Goal: Navigation & Orientation: Go to known website

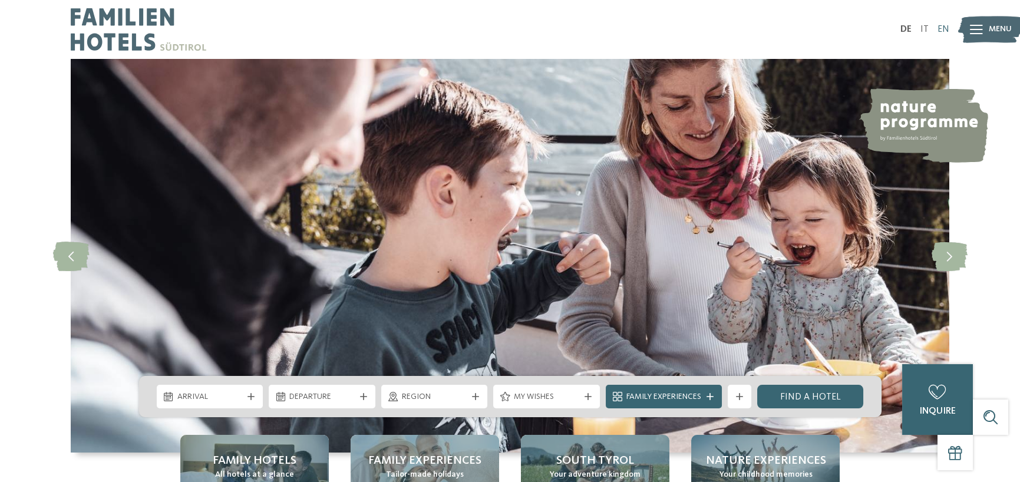
click at [944, 26] on font "EN" at bounding box center [943, 29] width 12 height 9
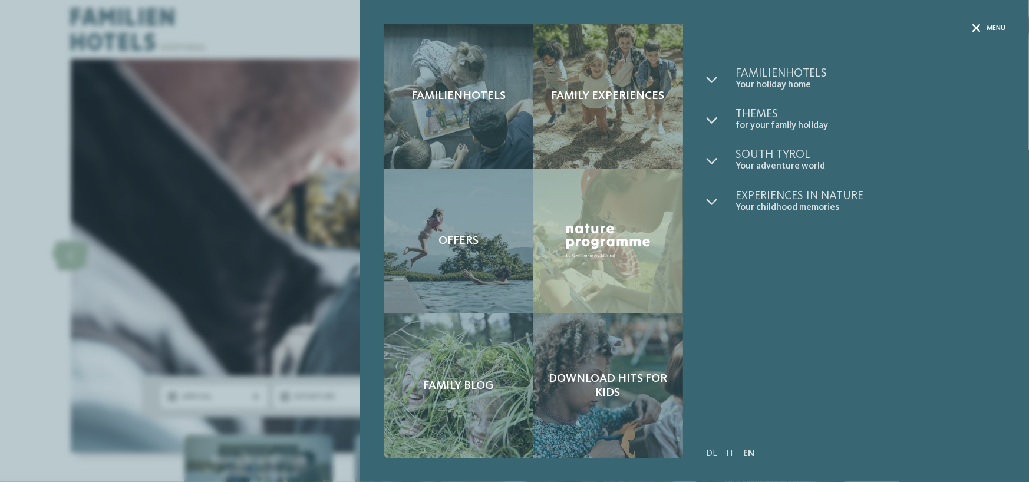
click at [978, 28] on icon at bounding box center [976, 28] width 8 height 8
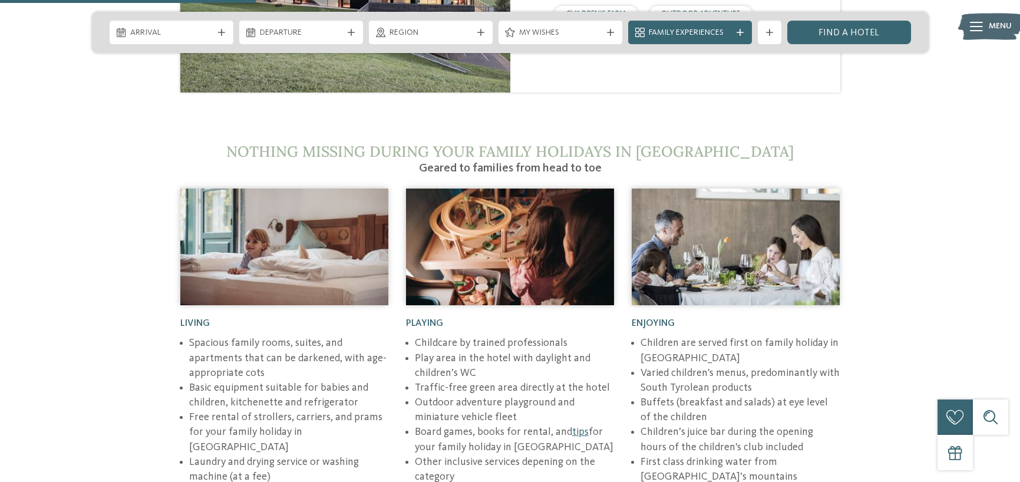
scroll to position [1355, 0]
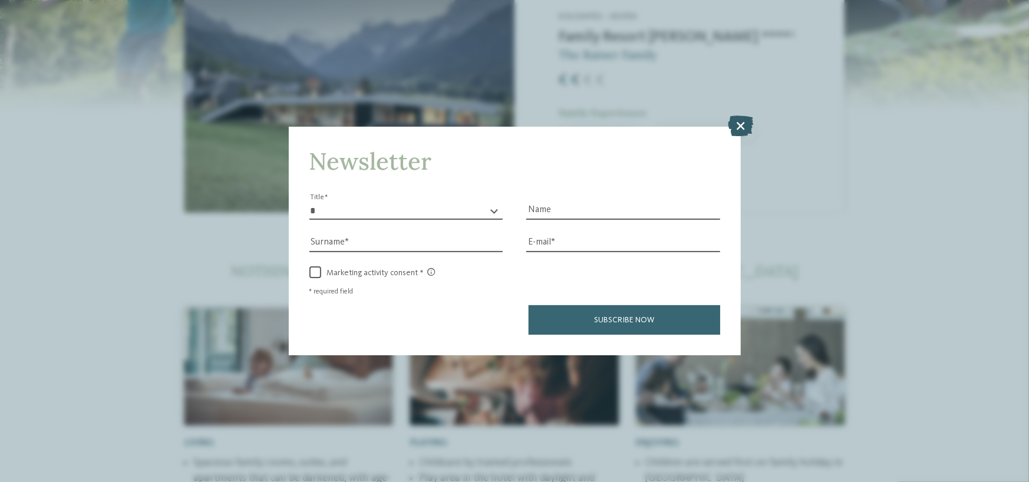
click at [742, 126] on icon at bounding box center [740, 125] width 25 height 21
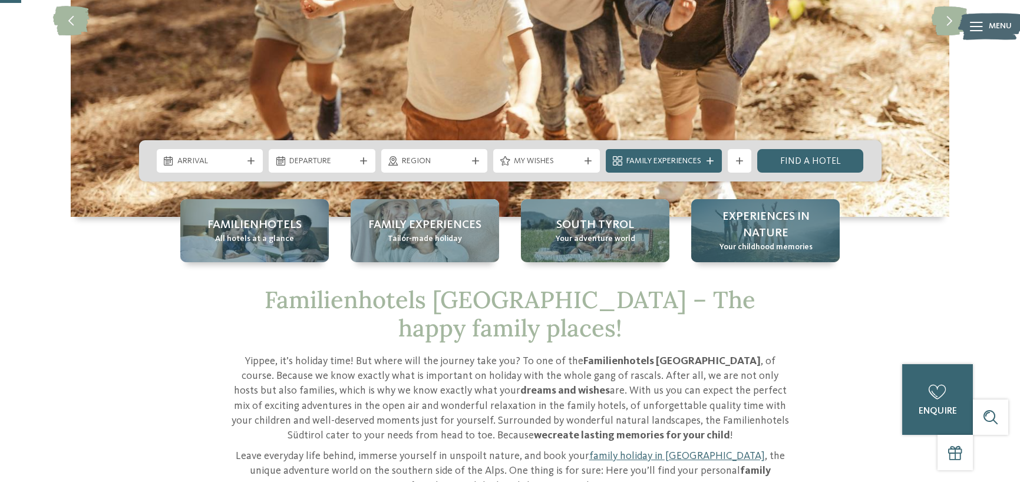
scroll to position [0, 0]
